Goal: Find specific page/section: Find specific page/section

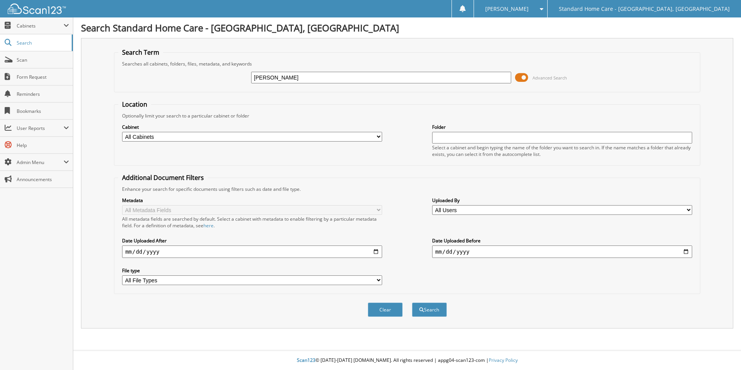
type input "[PERSON_NAME]"
click at [412, 302] on button "Search" at bounding box center [429, 309] width 35 height 14
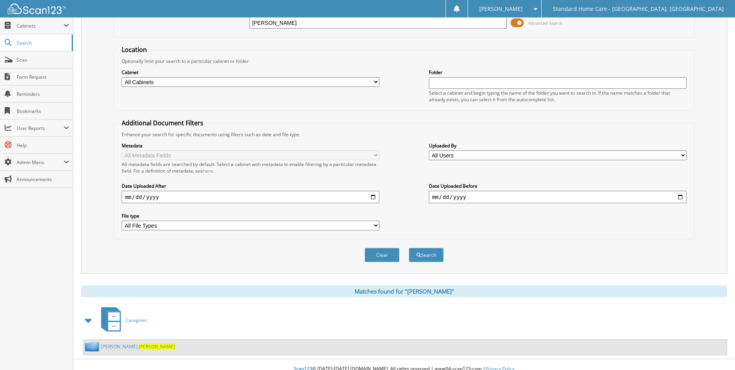
scroll to position [64, 0]
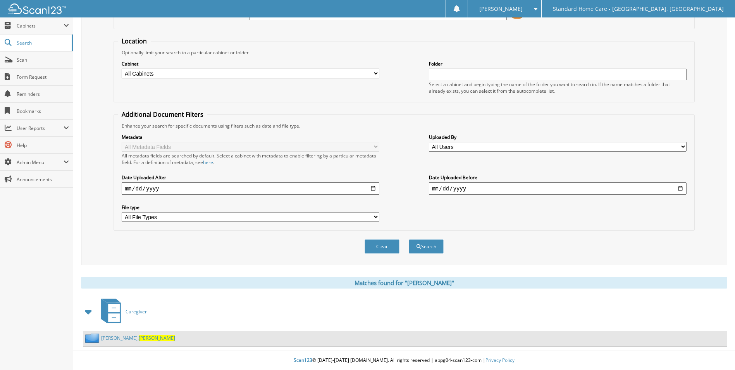
click at [110, 341] on div "[PERSON_NAME]" at bounding box center [129, 338] width 92 height 10
click at [108, 338] on link "Webster, Elona" at bounding box center [138, 337] width 74 height 7
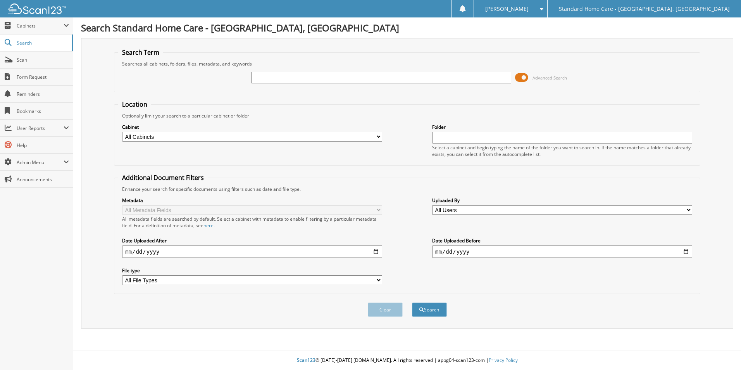
click at [481, 76] on input "text" at bounding box center [381, 78] width 260 height 12
type input "[PERSON_NAME]"
click at [412, 302] on button "Search" at bounding box center [429, 309] width 35 height 14
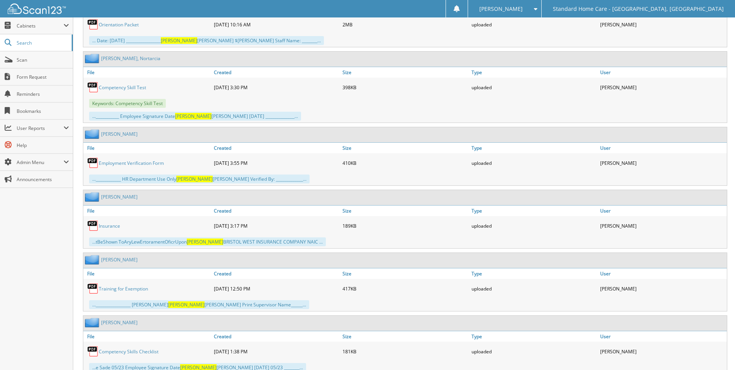
scroll to position [1580, 0]
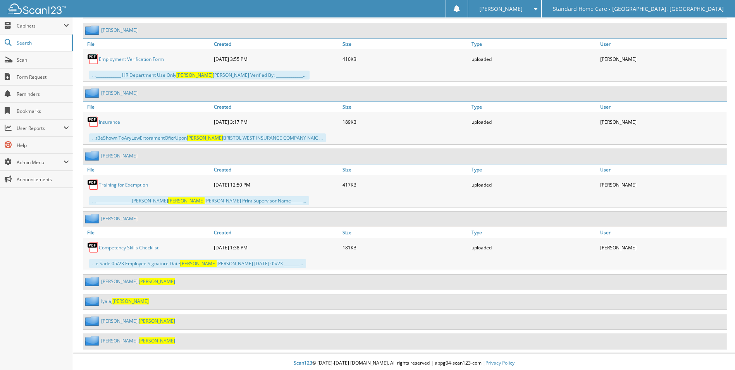
click at [114, 337] on link "Kinchen, Raquel" at bounding box center [138, 340] width 74 height 7
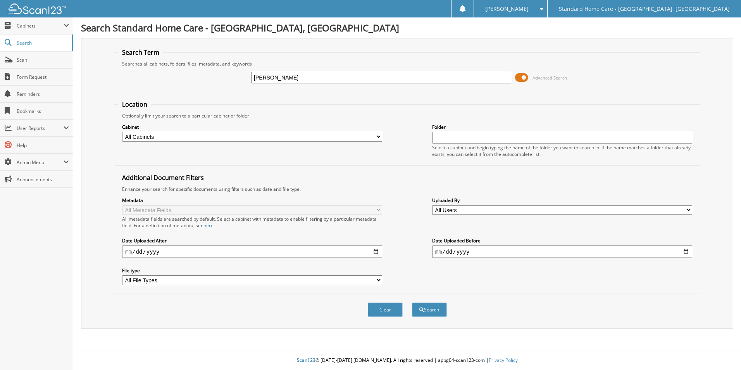
type input "[PERSON_NAME]"
click at [412, 302] on button "Search" at bounding box center [429, 309] width 35 height 14
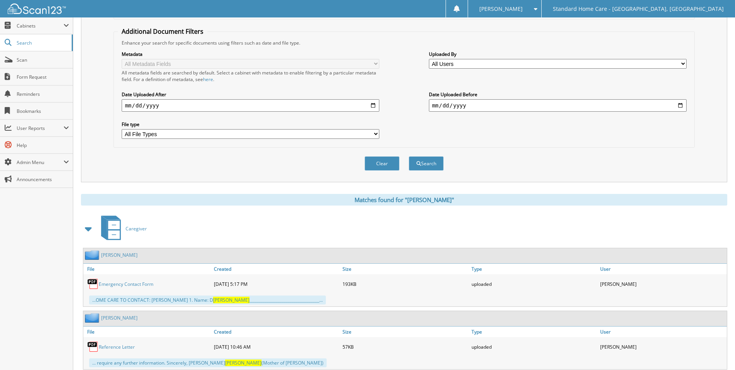
scroll to position [189, 0]
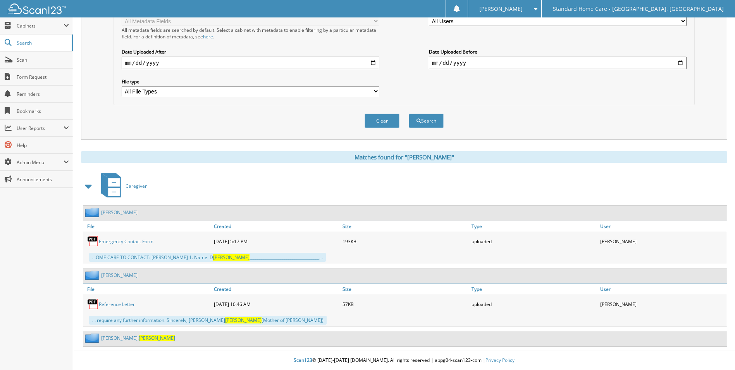
click at [112, 337] on link "Kimble, Eloise" at bounding box center [138, 337] width 74 height 7
